Goal: Information Seeking & Learning: Learn about a topic

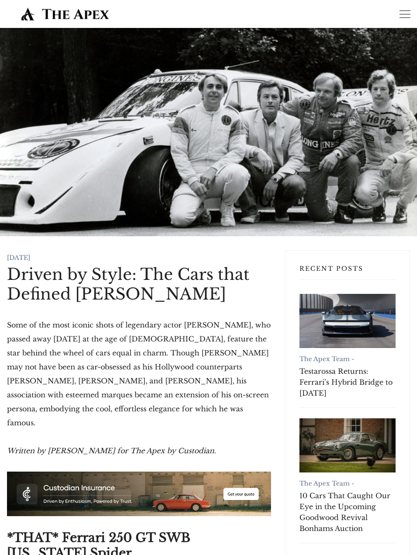
click at [48, 326] on p "Some of the most iconic shots of legendary actor [PERSON_NAME], who passed away…" at bounding box center [139, 374] width 264 height 112
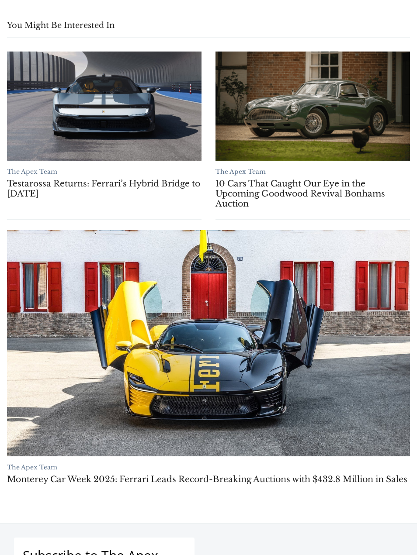
scroll to position [6712, 0]
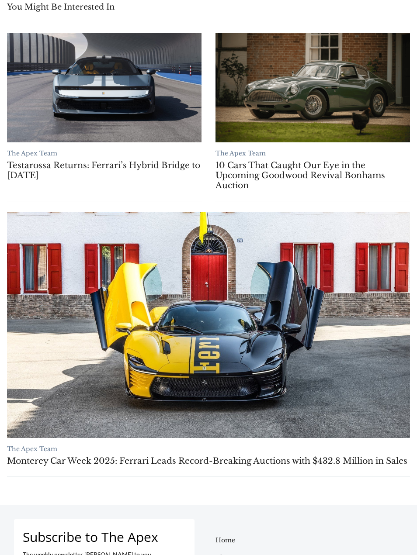
click at [367, 456] on link "Monterey Car Week 2025: Ferrari Leads Record-Breaking Auctions with $432.8 Mill…" at bounding box center [208, 461] width 403 height 10
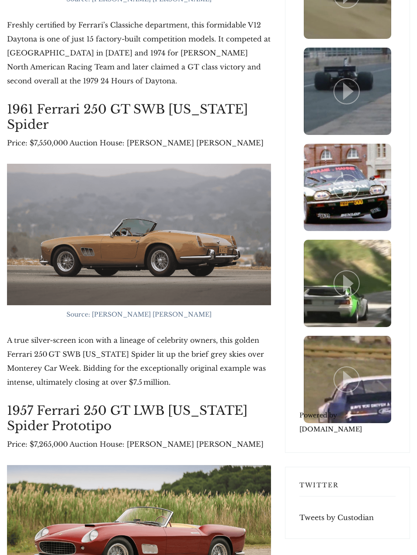
scroll to position [1816, 0]
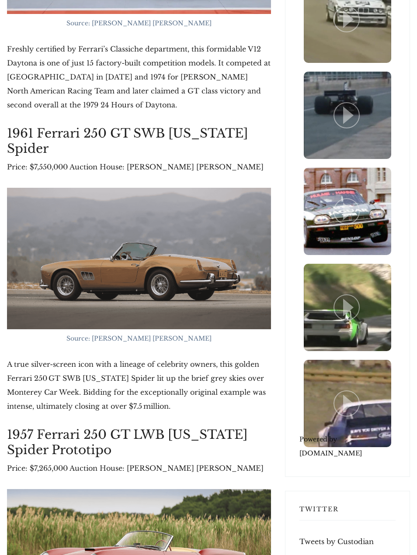
click at [110, 204] on img at bounding box center [139, 258] width 264 height 141
click at [87, 251] on img at bounding box center [139, 258] width 264 height 141
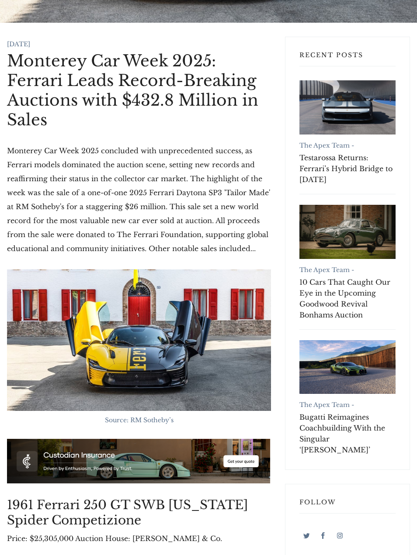
scroll to position [298, 0]
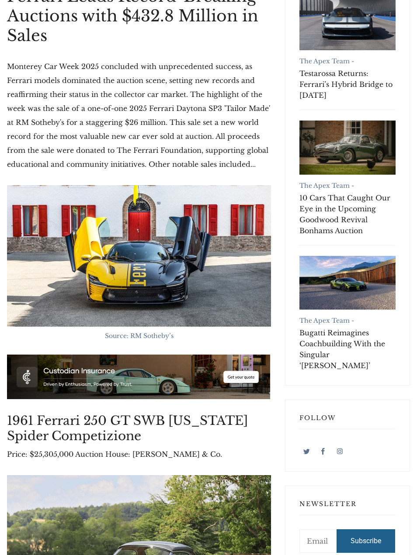
click at [108, 271] on img at bounding box center [139, 255] width 264 height 141
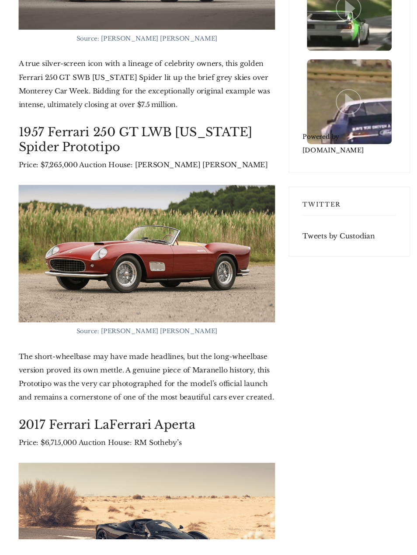
scroll to position [2125, 0]
